Goal: Information Seeking & Learning: Learn about a topic

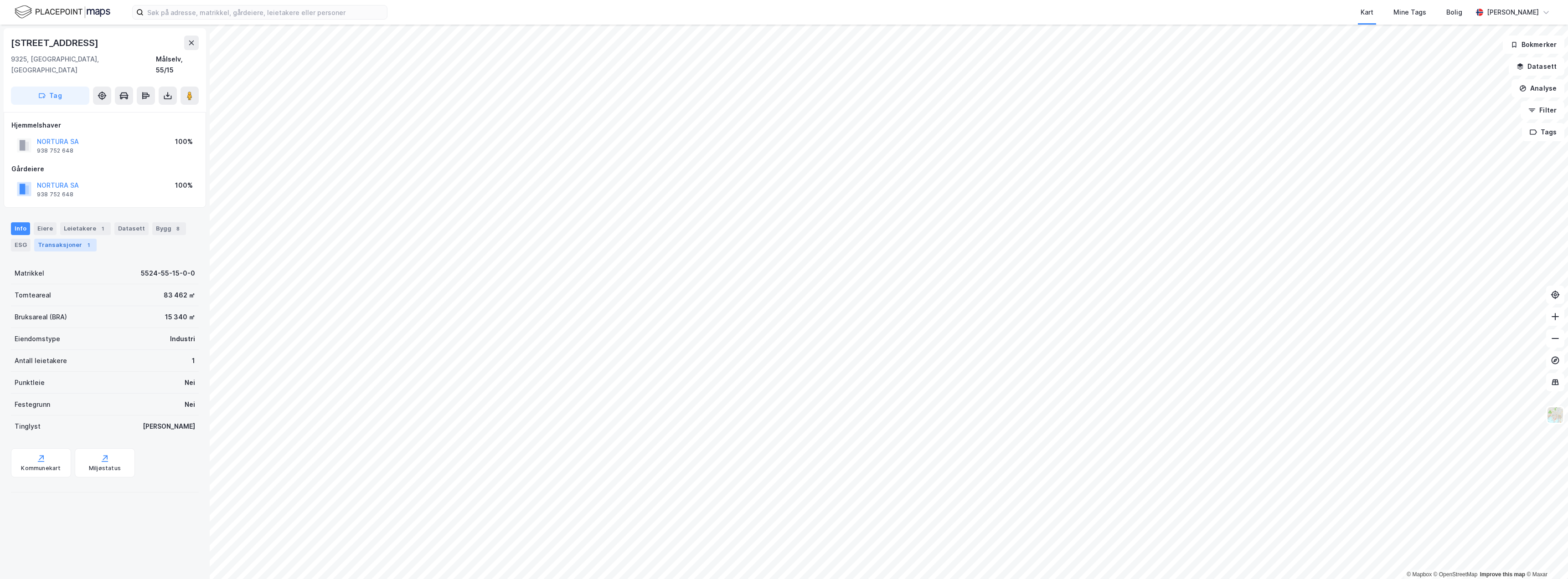
click at [69, 238] on div "Transaksjoner 1" at bounding box center [65, 244] width 63 height 13
